Goal: Task Accomplishment & Management: Use online tool/utility

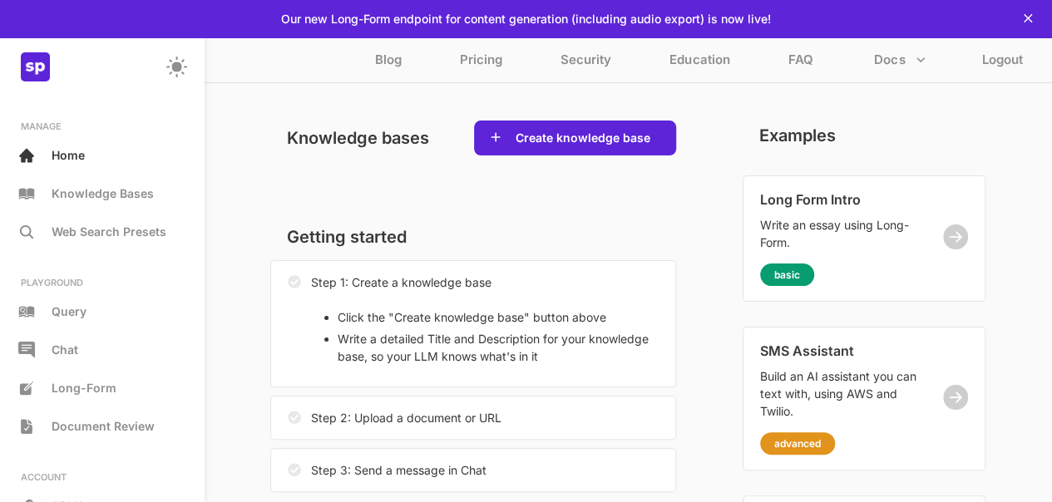
click at [334, 289] on p "Step 1: Create a knowledge base" at bounding box center [401, 282] width 180 height 17
click at [364, 308] on li "Click the "Create knowledge base" button above" at bounding box center [498, 316] width 321 height 17
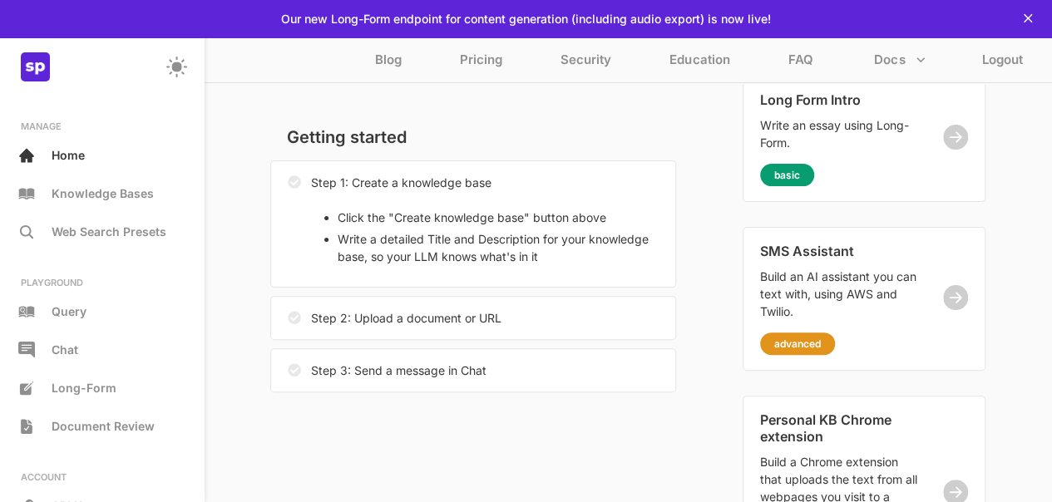
scroll to position [133, 0]
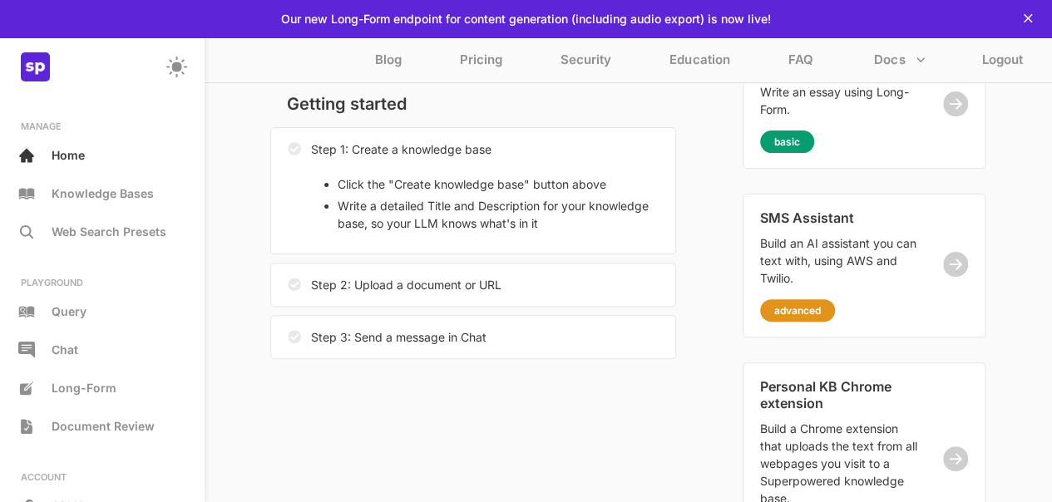
click at [381, 346] on div "Step 3: Send a message in Chat" at bounding box center [387, 337] width 199 height 26
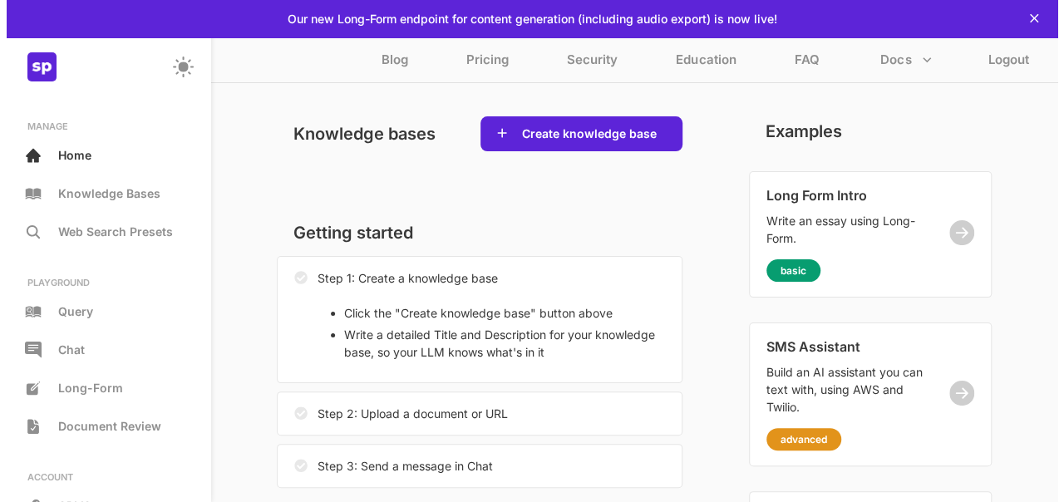
scroll to position [0, 0]
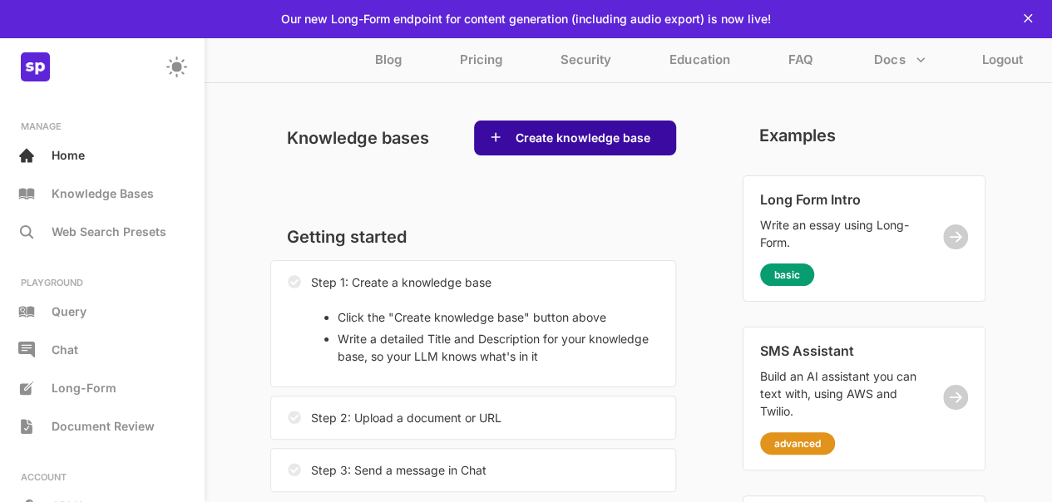
click at [514, 145] on button "Create knowledge base" at bounding box center [582, 138] width 145 height 17
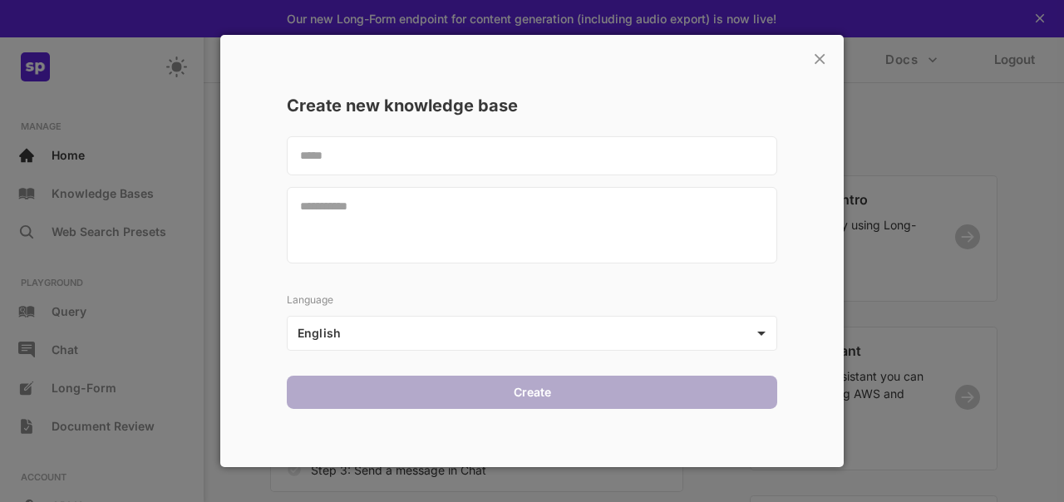
click at [402, 328] on body "This web-app is not optimized for small screens. Please use a larger screen to …" at bounding box center [532, 370] width 1064 height 741
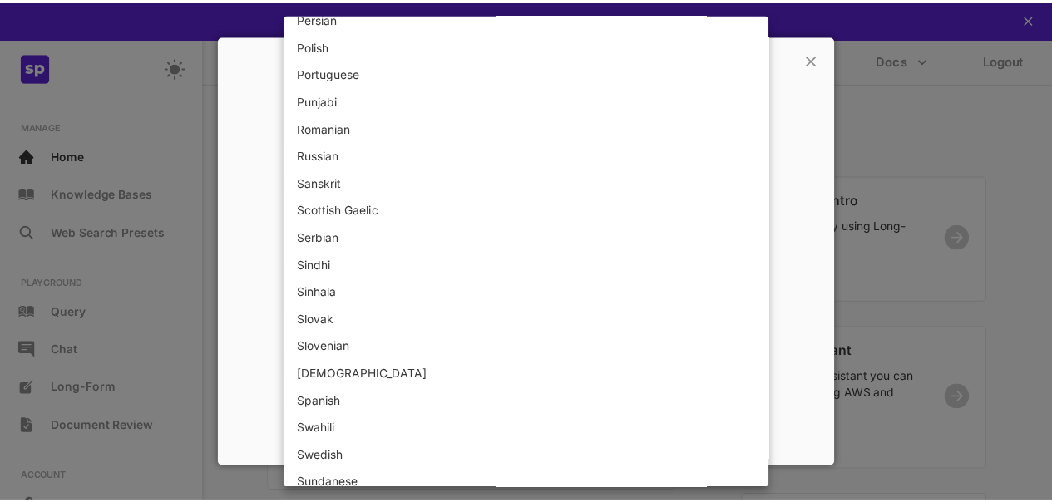
scroll to position [1661, 0]
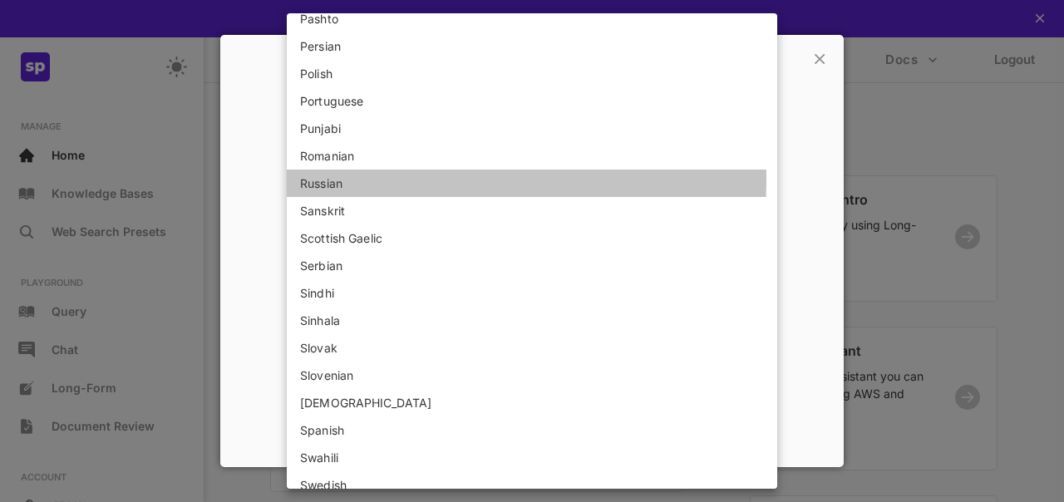
click at [333, 178] on li "Russian" at bounding box center [532, 183] width 490 height 27
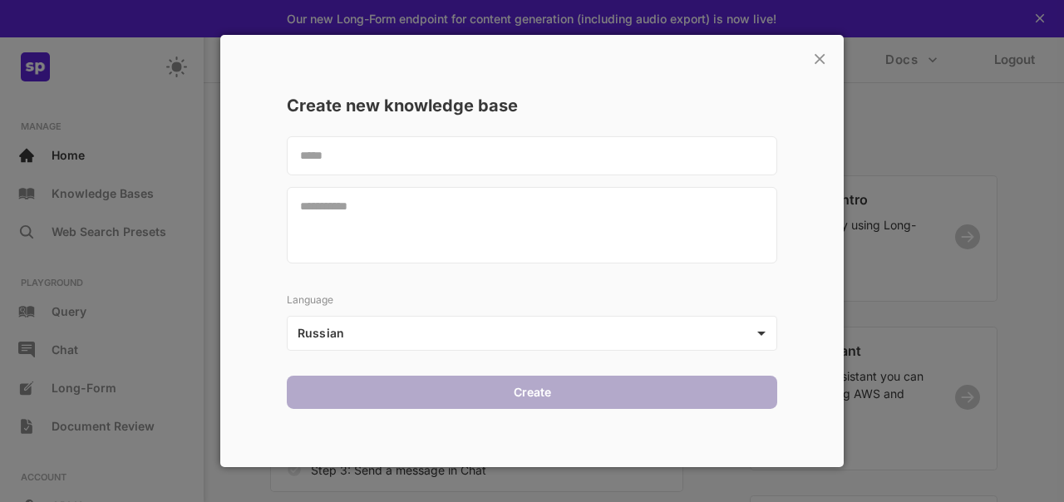
drag, startPoint x: 406, startPoint y: 131, endPoint x: 403, endPoint y: 141, distance: 10.3
click at [403, 141] on div "Create new knowledge base Language Russian ** Create" at bounding box center [532, 258] width 540 height 334
click at [403, 141] on textarea at bounding box center [532, 155] width 490 height 39
paste textarea "**********"
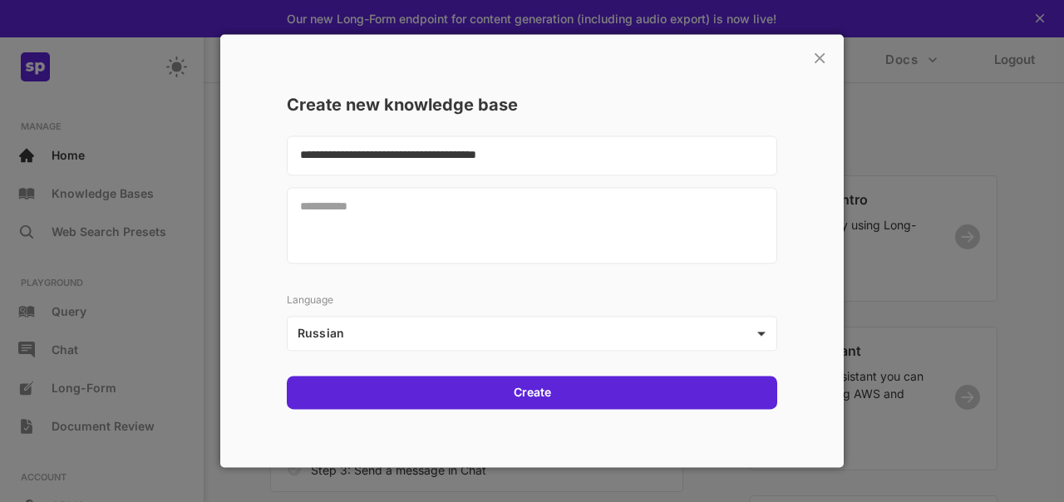
drag, startPoint x: 476, startPoint y: 156, endPoint x: 231, endPoint y: 155, distance: 244.4
click at [231, 155] on div "**********" at bounding box center [532, 250] width 624 height 433
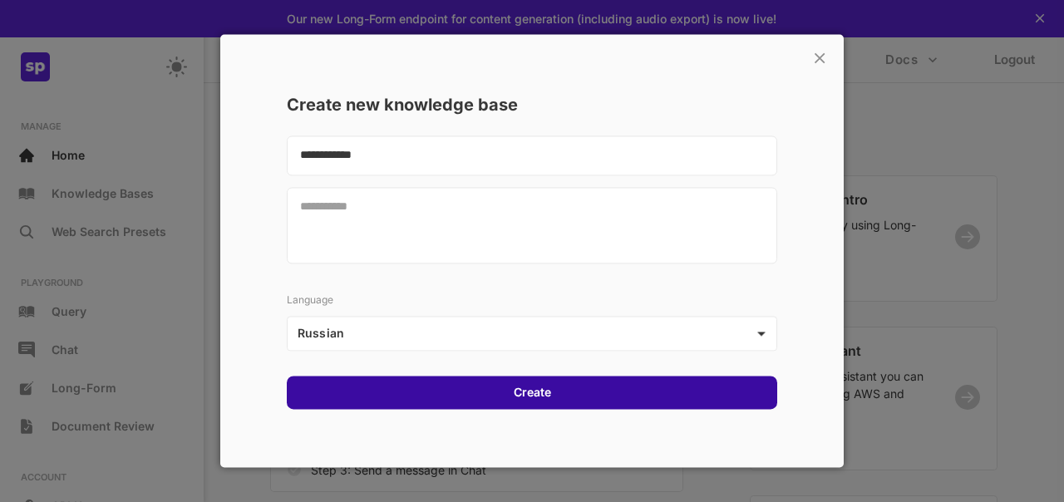
type textarea "**********"
click at [512, 396] on button "Create" at bounding box center [532, 393] width 47 height 17
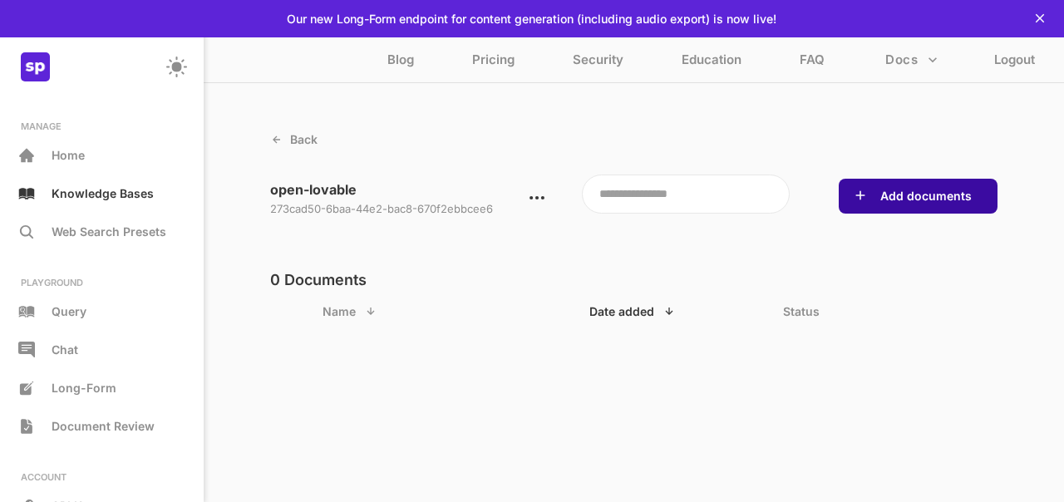
click at [879, 190] on button "Add documents" at bounding box center [925, 196] width 101 height 17
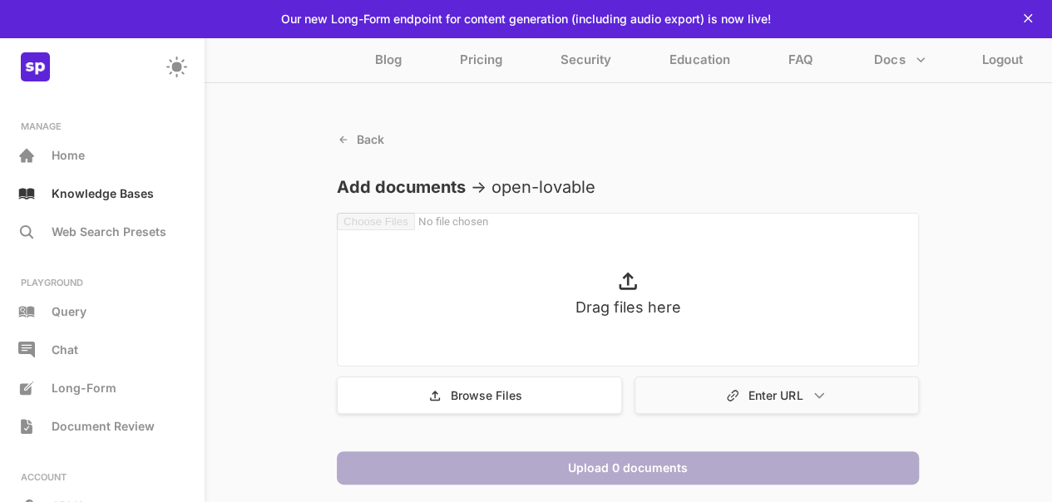
click at [718, 383] on div "Enter URL" at bounding box center [776, 395] width 285 height 37
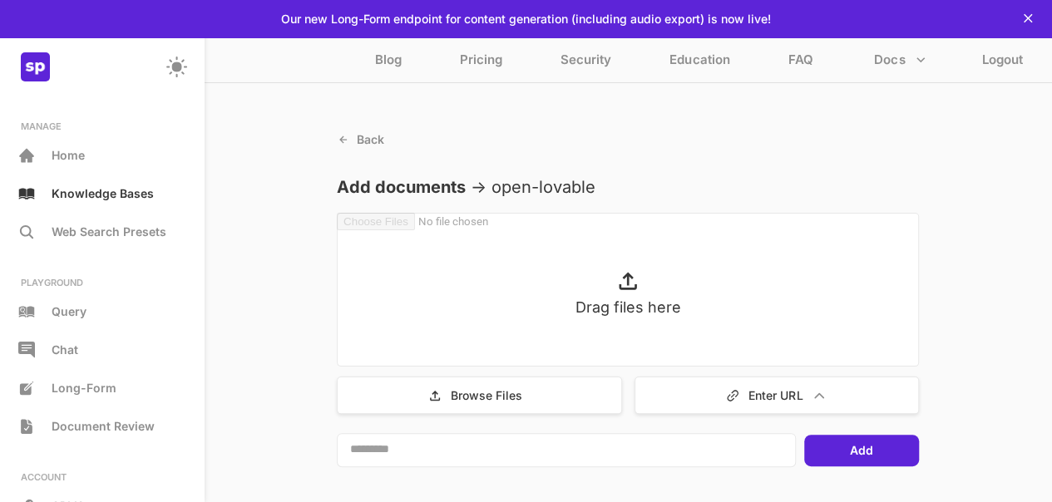
click at [682, 446] on textarea at bounding box center [566, 450] width 459 height 34
paste textarea "**********"
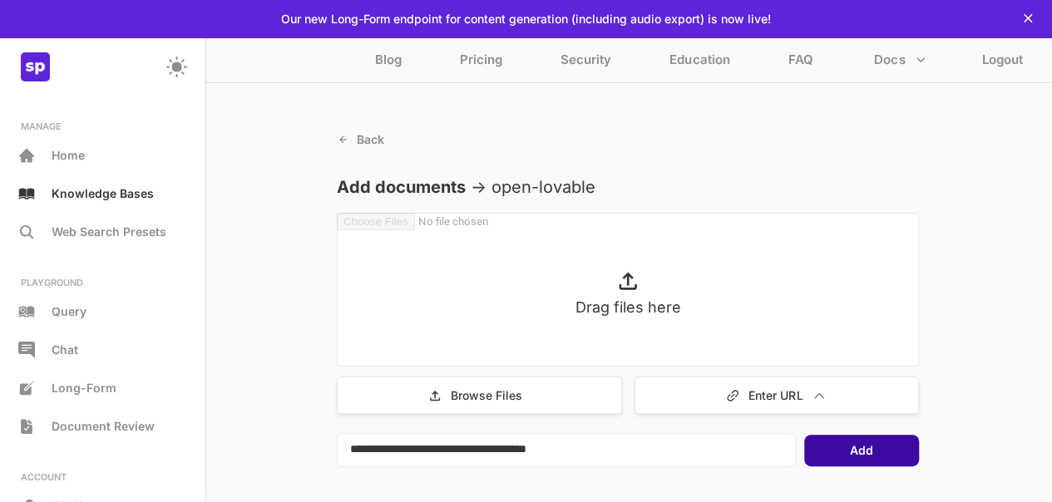
type textarea "**********"
click at [840, 456] on div "Add" at bounding box center [861, 451] width 115 height 32
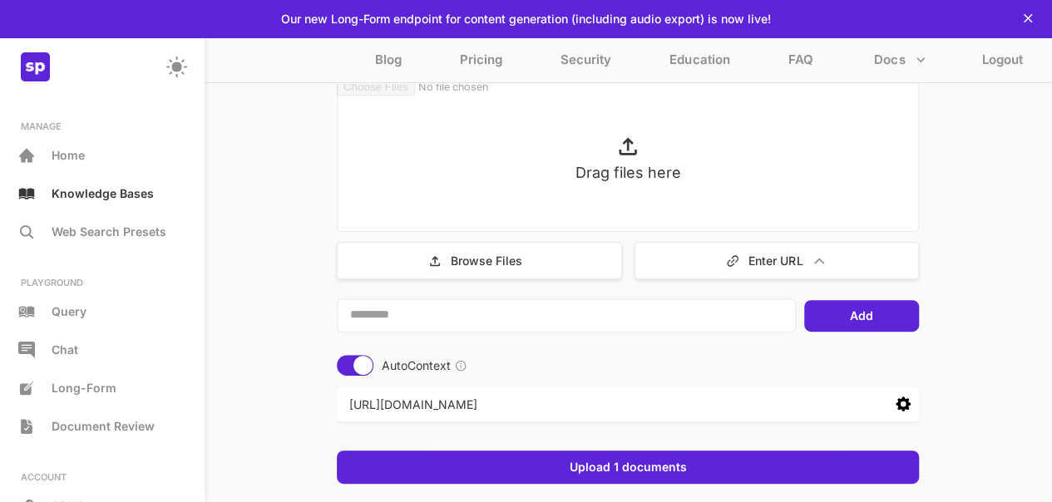
scroll to position [165, 0]
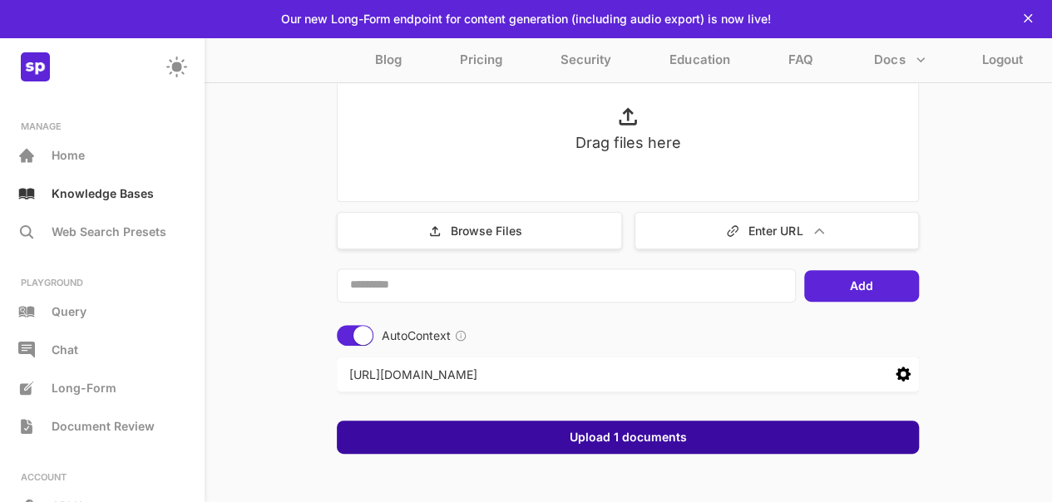
click at [638, 441] on button "Upload 1 documents" at bounding box center [627, 437] width 127 height 17
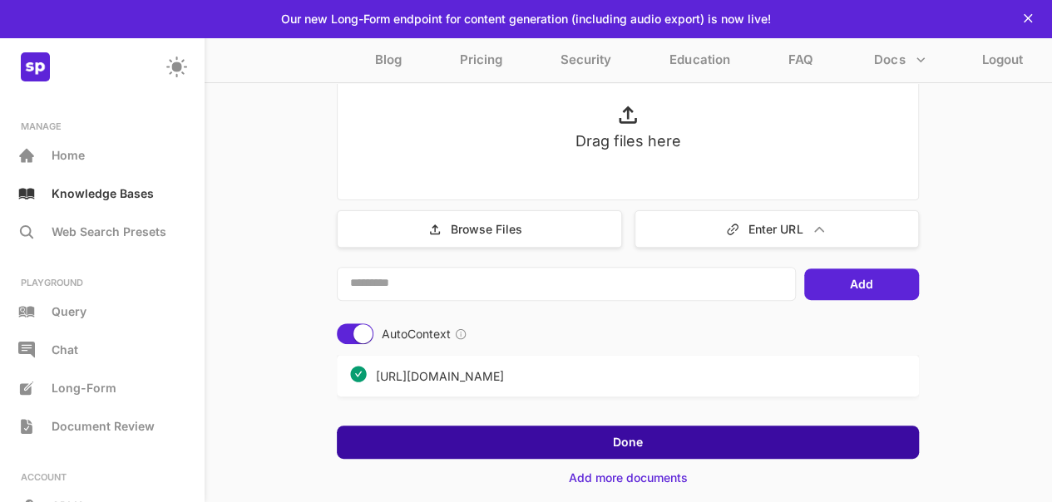
scroll to position [200, 0]
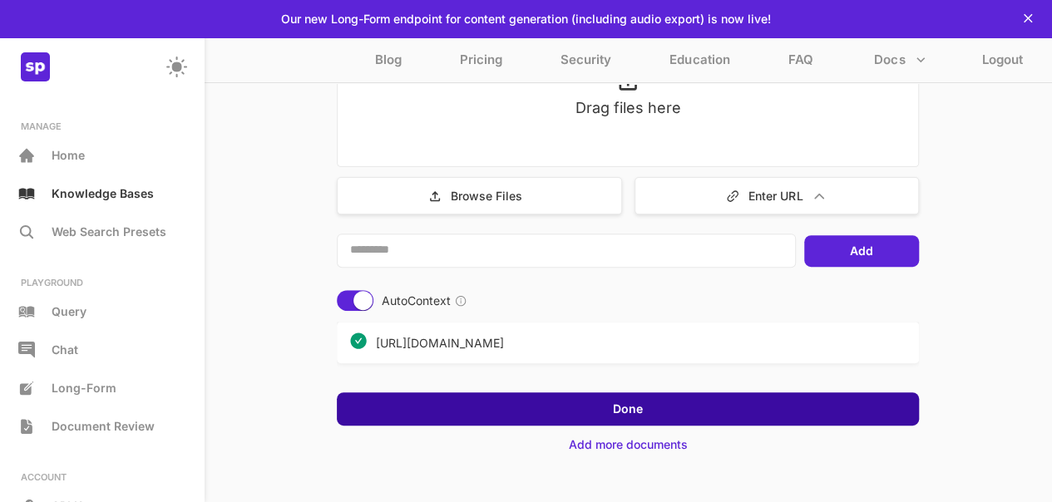
click at [619, 409] on button "Done" at bounding box center [628, 409] width 40 height 17
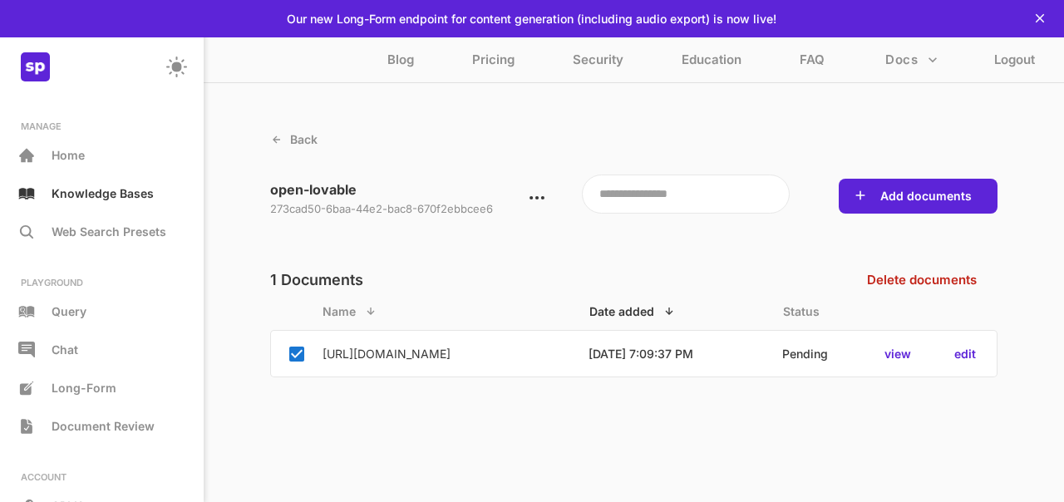
click at [905, 353] on p "view" at bounding box center [898, 354] width 27 height 14
click at [896, 353] on p "view" at bounding box center [898, 354] width 27 height 14
click at [967, 356] on p "edit" at bounding box center [965, 354] width 22 height 14
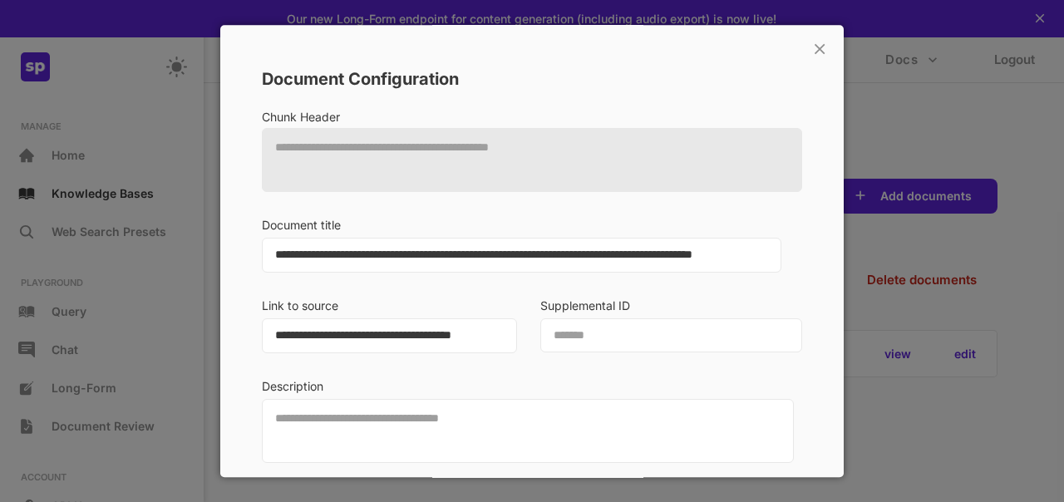
click at [409, 266] on textarea "**********" at bounding box center [522, 255] width 520 height 35
click at [410, 298] on div "**********" at bounding box center [397, 325] width 270 height 64
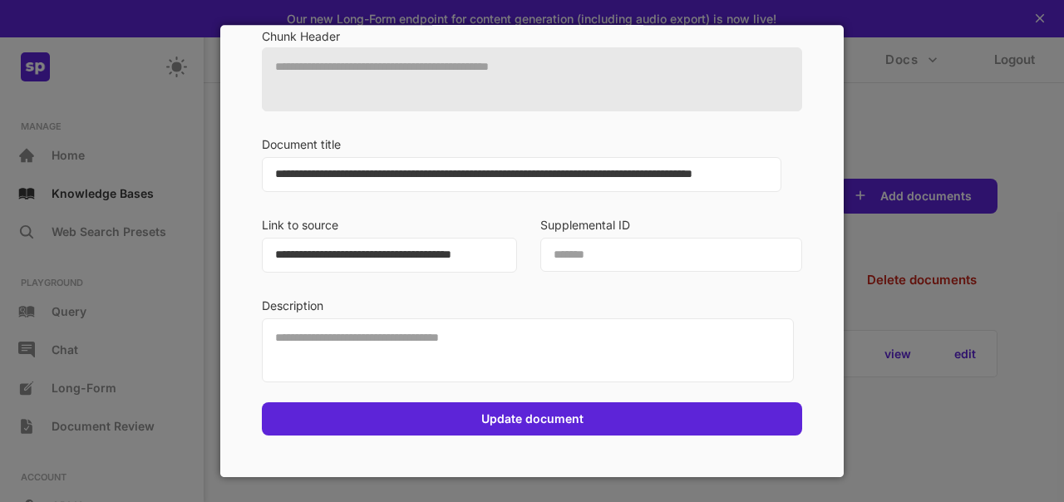
scroll to position [88, 0]
click at [581, 283] on div "**********" at bounding box center [532, 209] width 540 height 451
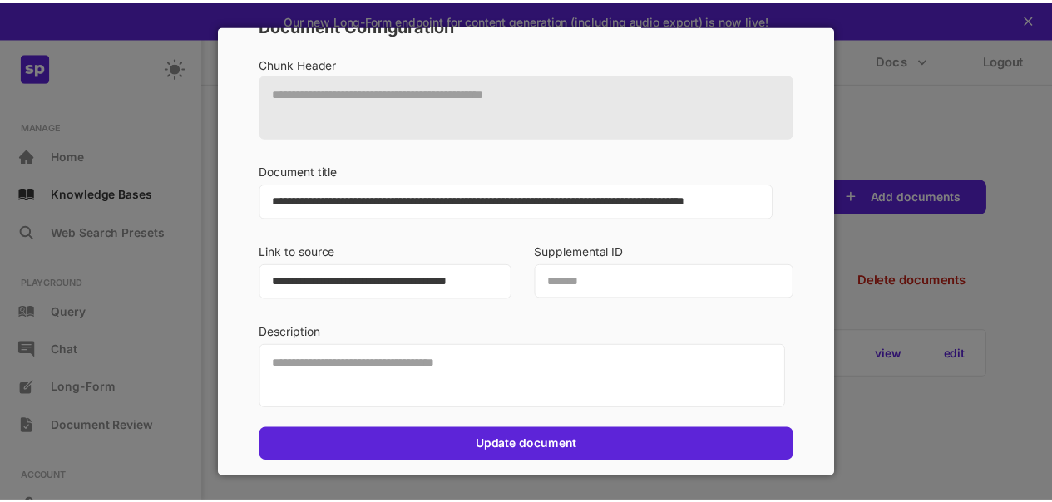
scroll to position [0, 0]
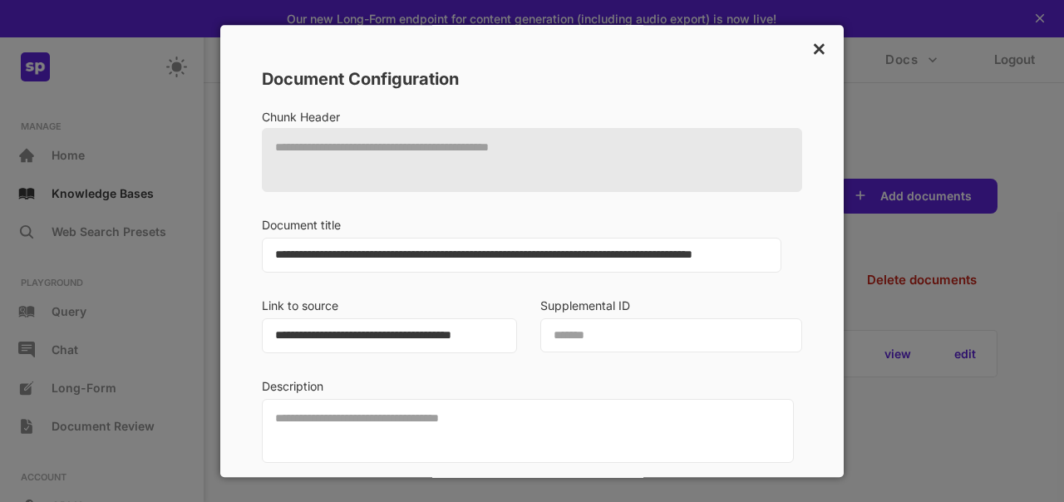
click at [811, 46] on p "×" at bounding box center [819, 47] width 16 height 28
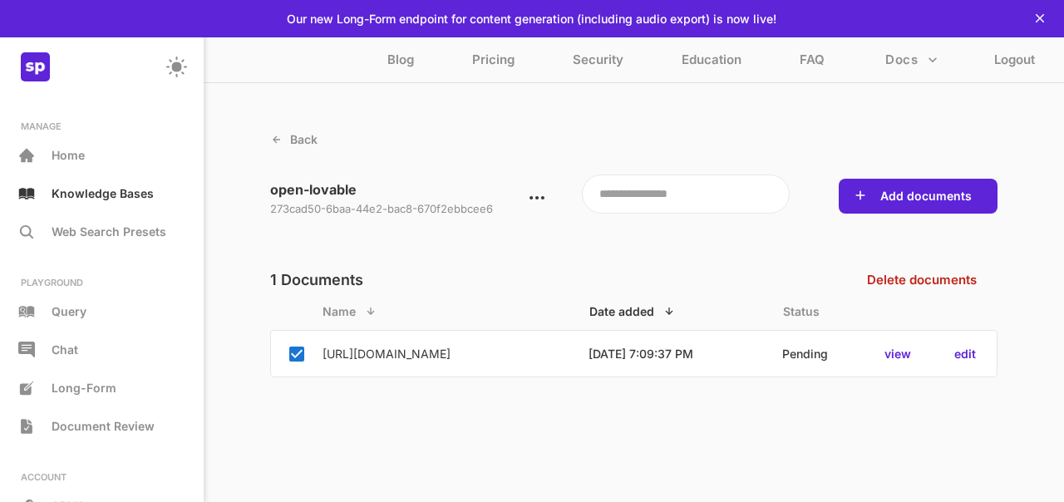
click at [348, 108] on div "Back open-lovable 273cad50-6baa-44e2-bac8-670f2ebbcee6 Add documents 1 Document…" at bounding box center [634, 286] width 860 height 431
click at [58, 148] on p "Home" at bounding box center [68, 155] width 33 height 14
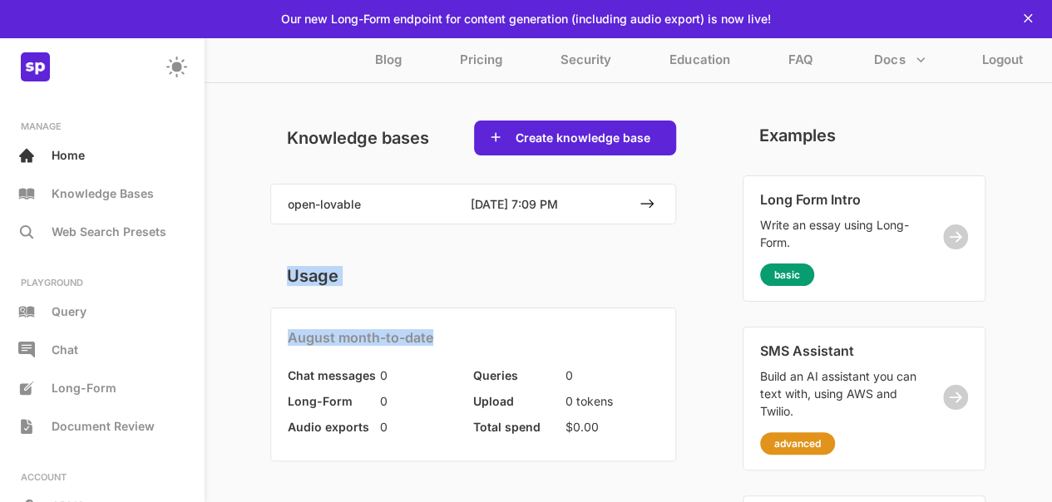
drag, startPoint x: 464, startPoint y: 266, endPoint x: 411, endPoint y: 290, distance: 58.4
click at [411, 290] on div "Usage August month-to-date Chat messages 0 Long-Form 0 Audio exports 0 Queries …" at bounding box center [473, 365] width 406 height 209
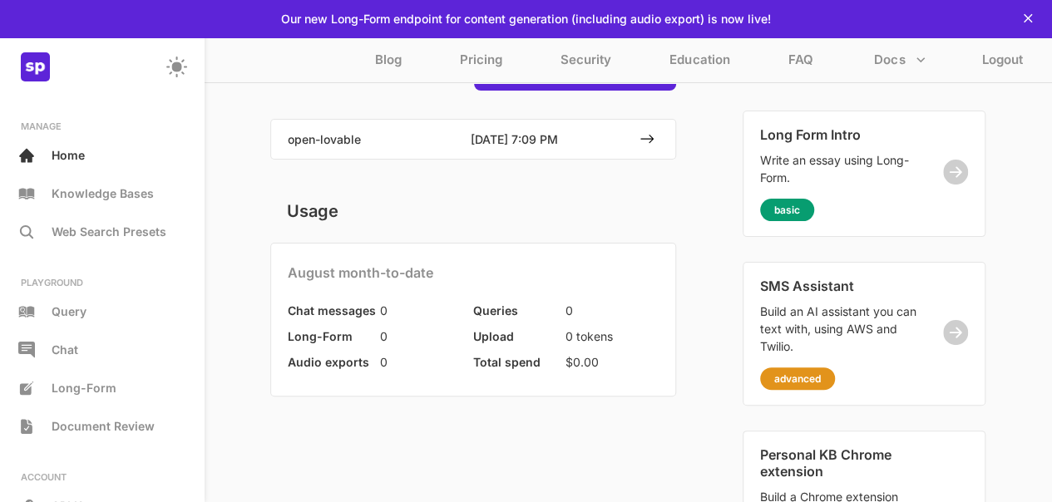
scroll to position [67, 0]
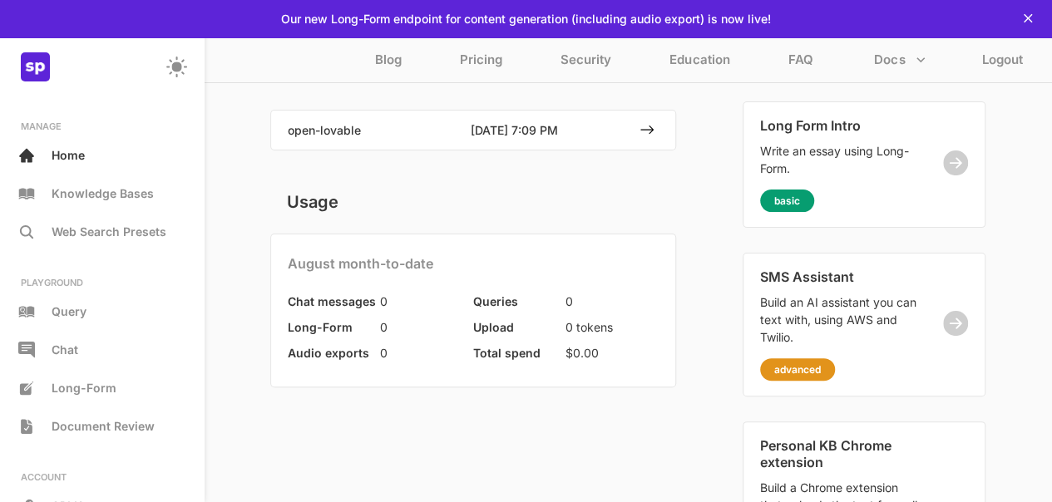
click at [437, 421] on div "Knowledge bases Create knowledge base open-lovable 8/12/2025, 7:09 PM Usage Aug…" at bounding box center [627, 357] width 715 height 620
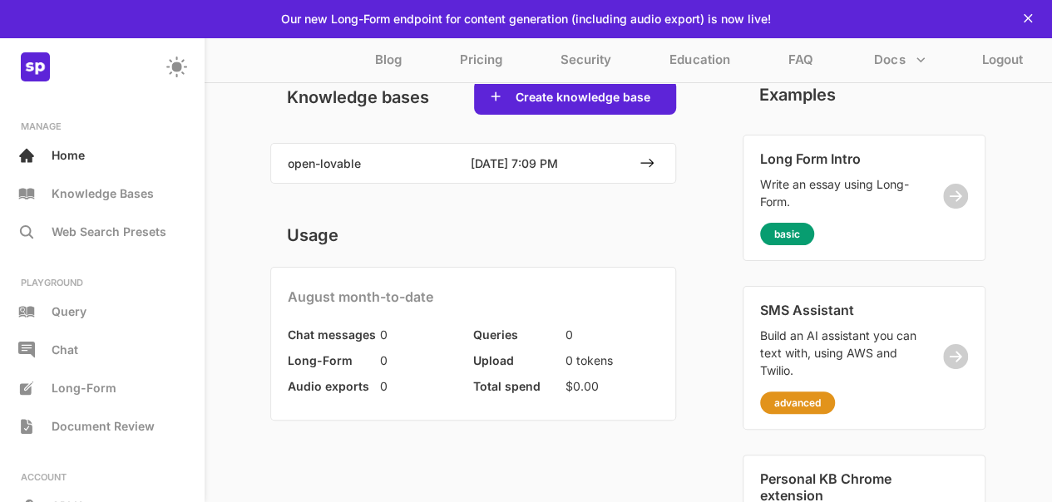
scroll to position [32, 0]
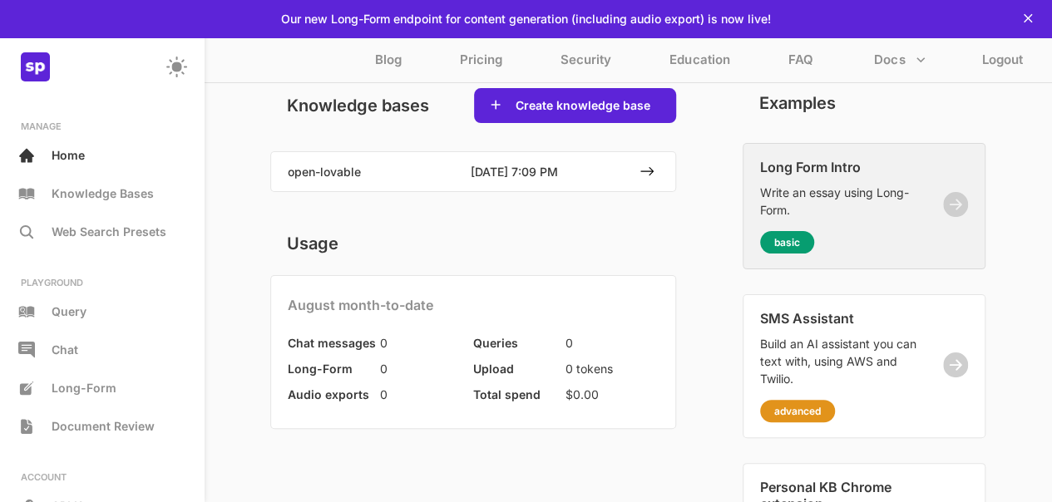
click at [790, 241] on p "basic" at bounding box center [787, 242] width 26 height 12
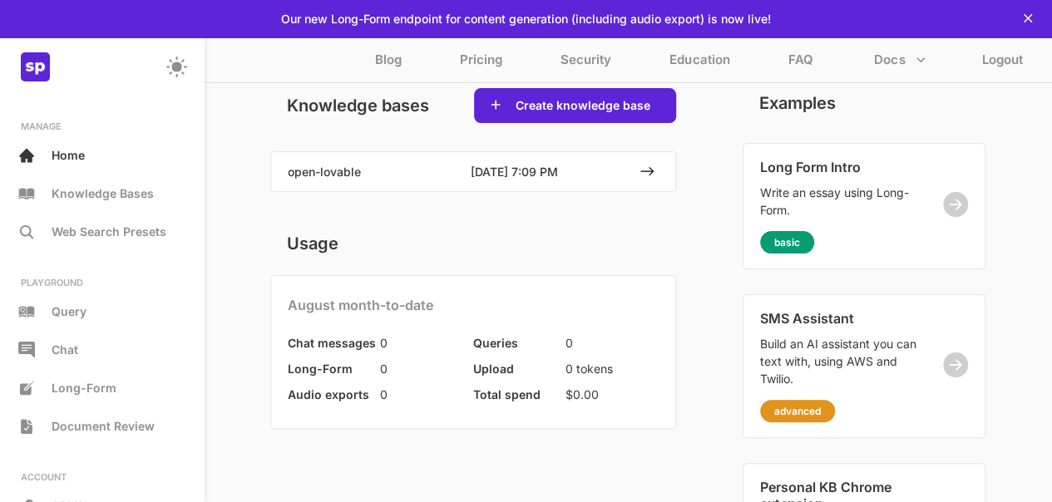
click at [422, 229] on div "Usage August month-to-date Chat messages 0 Long-Form 0 Audio exports 0 Queries …" at bounding box center [473, 333] width 406 height 209
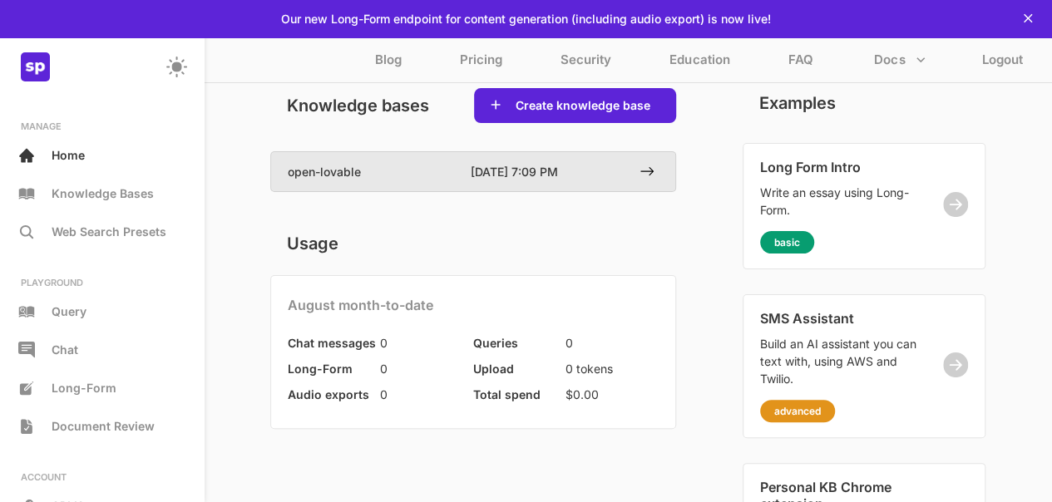
click at [365, 179] on div "open-lovable" at bounding box center [379, 171] width 183 height 22
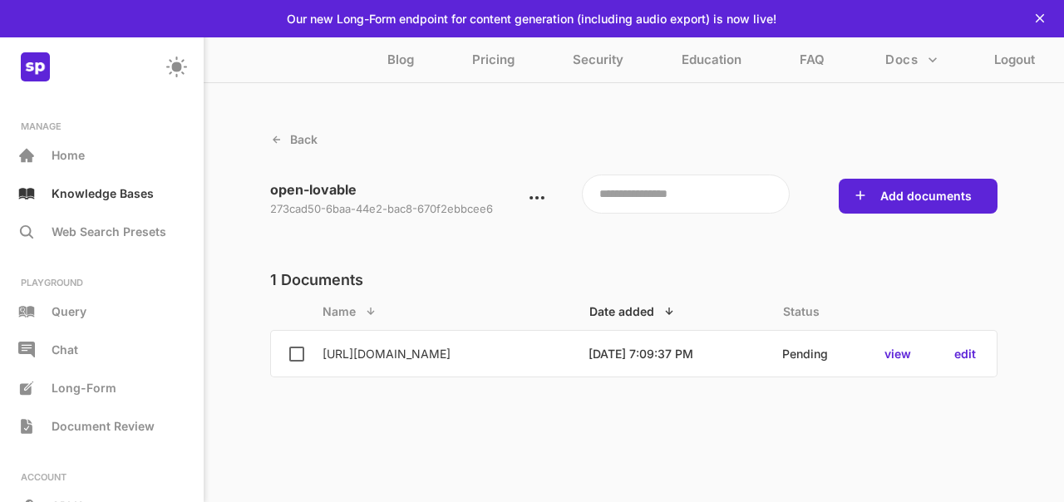
click at [444, 357] on p "https://github.com/mendableai/open-lovable" at bounding box center [387, 354] width 128 height 14
click at [58, 151] on p "Home" at bounding box center [68, 155] width 33 height 14
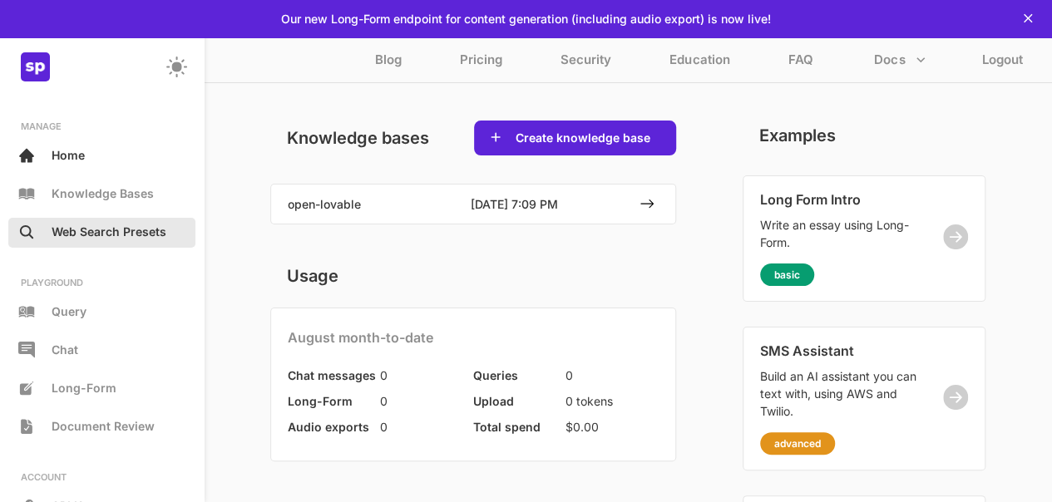
click at [56, 229] on p "Web Search Presets" at bounding box center [109, 231] width 115 height 14
